Goal: Task Accomplishment & Management: Use online tool/utility

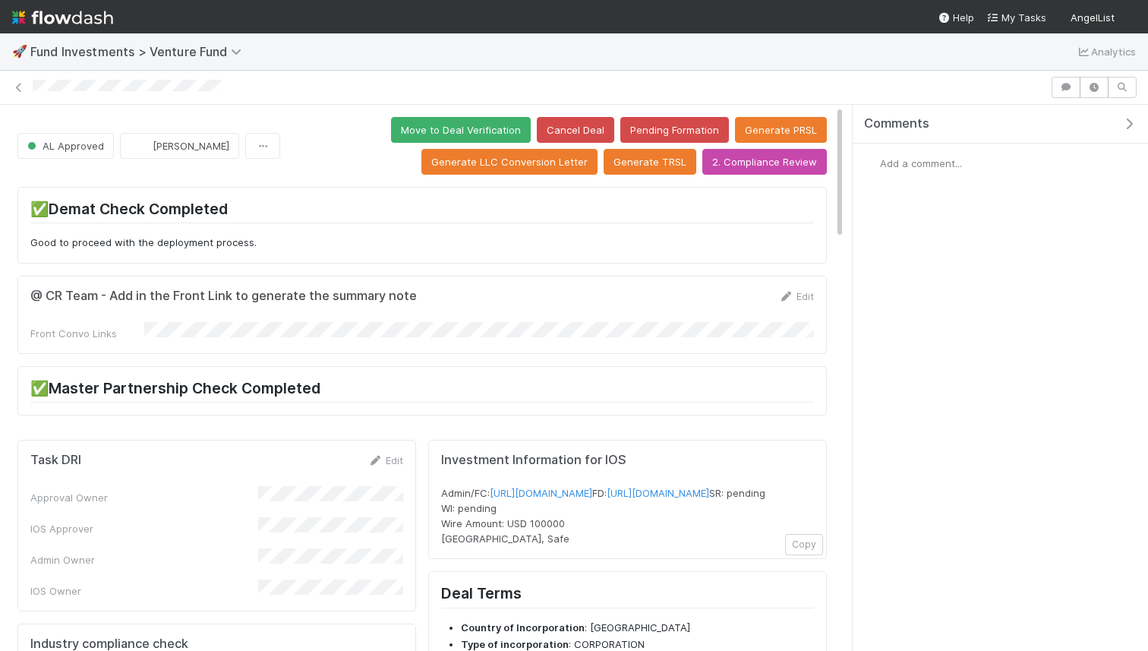
click at [263, 120] on div "AL Approved William Rosean Move to Deal Verification Cancel Deal Pending Format…" at bounding box center [421, 146] width 809 height 58
